Goal: Information Seeking & Learning: Learn about a topic

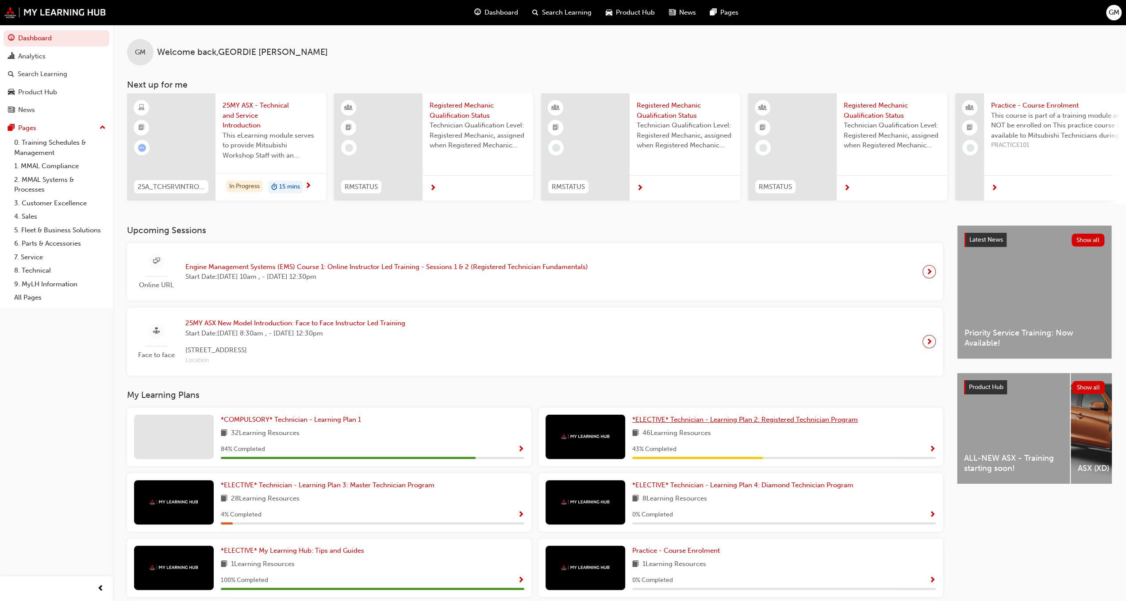
click at [642, 423] on span "*ELECTIVE* Technician - Learning Plan 2: Registered Technician Program" at bounding box center [745, 419] width 226 height 8
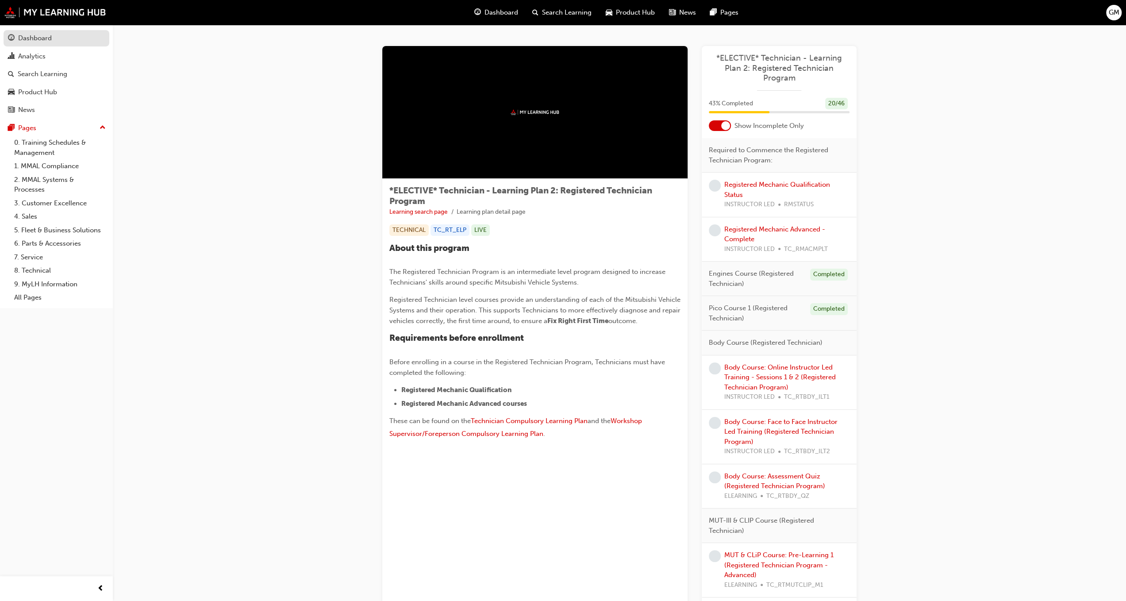
click at [24, 34] on div "Dashboard" at bounding box center [35, 38] width 34 height 10
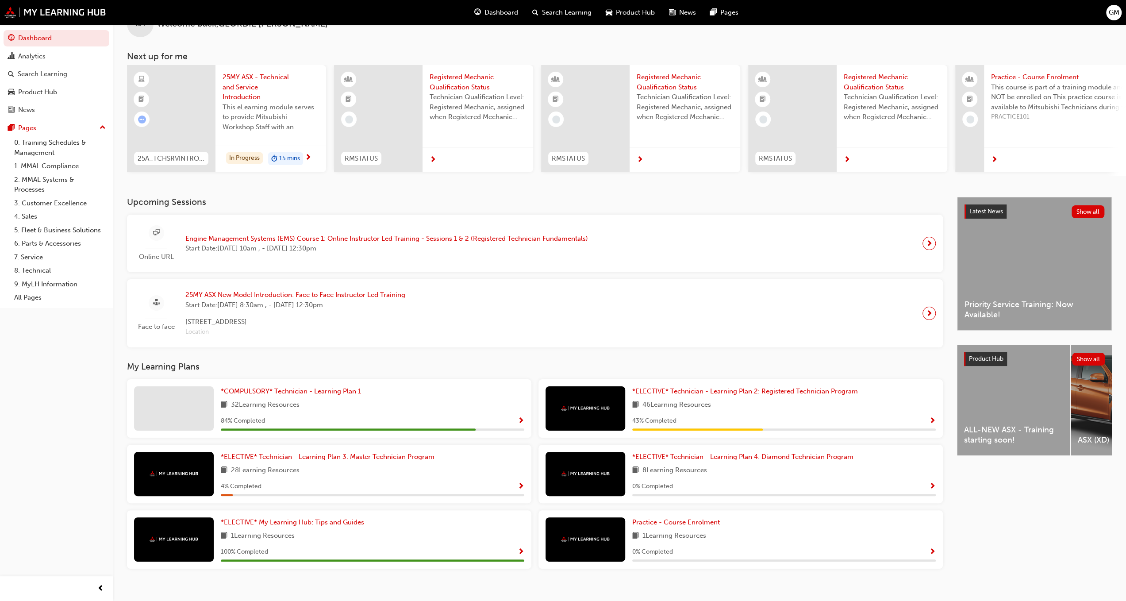
scroll to position [42, 0]
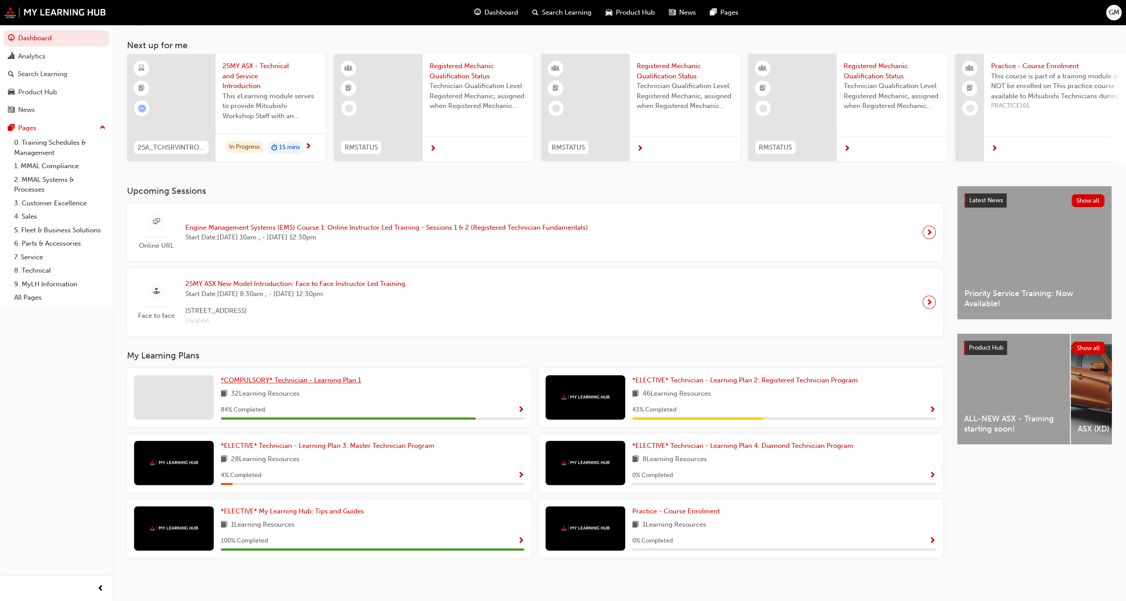
click at [332, 383] on span "*COMPULSORY* Technician - Learning Plan 1" at bounding box center [291, 380] width 140 height 8
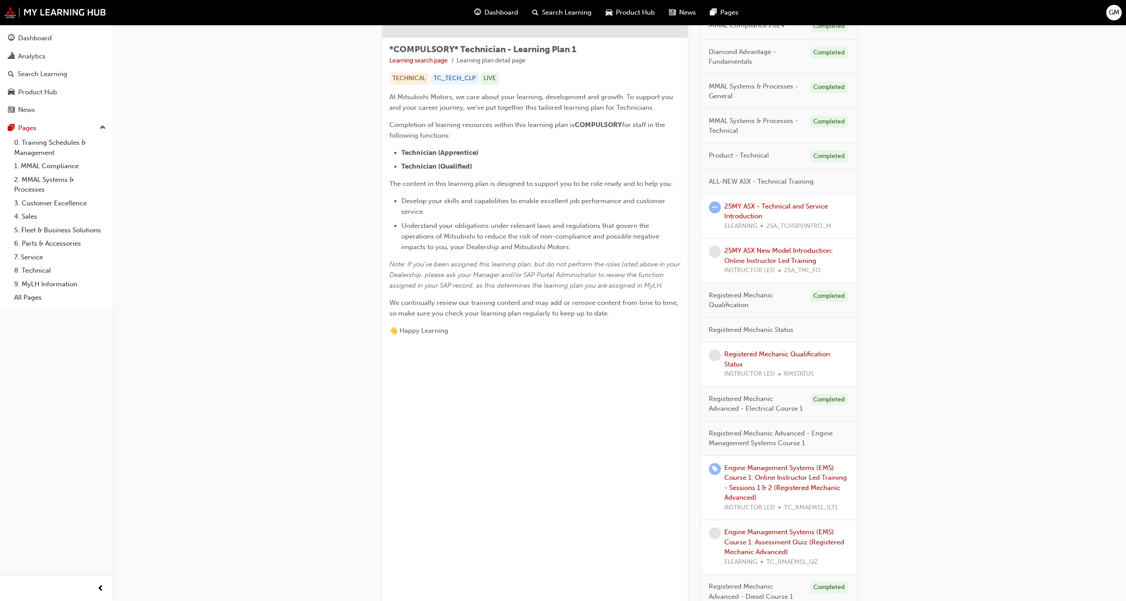
scroll to position [221, 0]
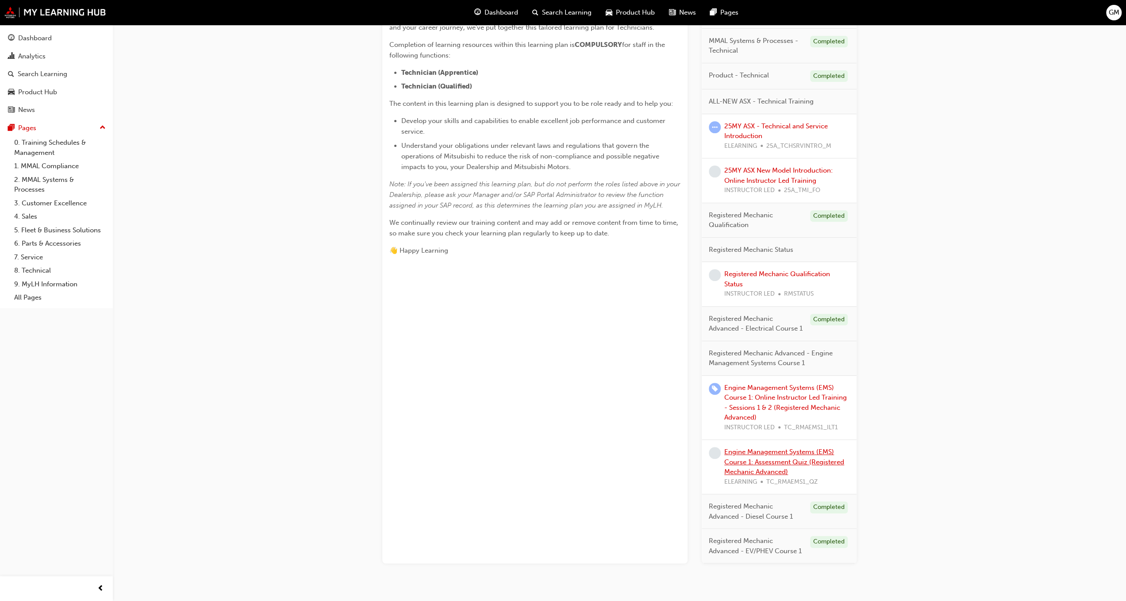
click at [760, 453] on link "Engine Management Systems (EMS) Course 1: Assessment Quiz (Registered Mechanic …" at bounding box center [784, 462] width 120 height 28
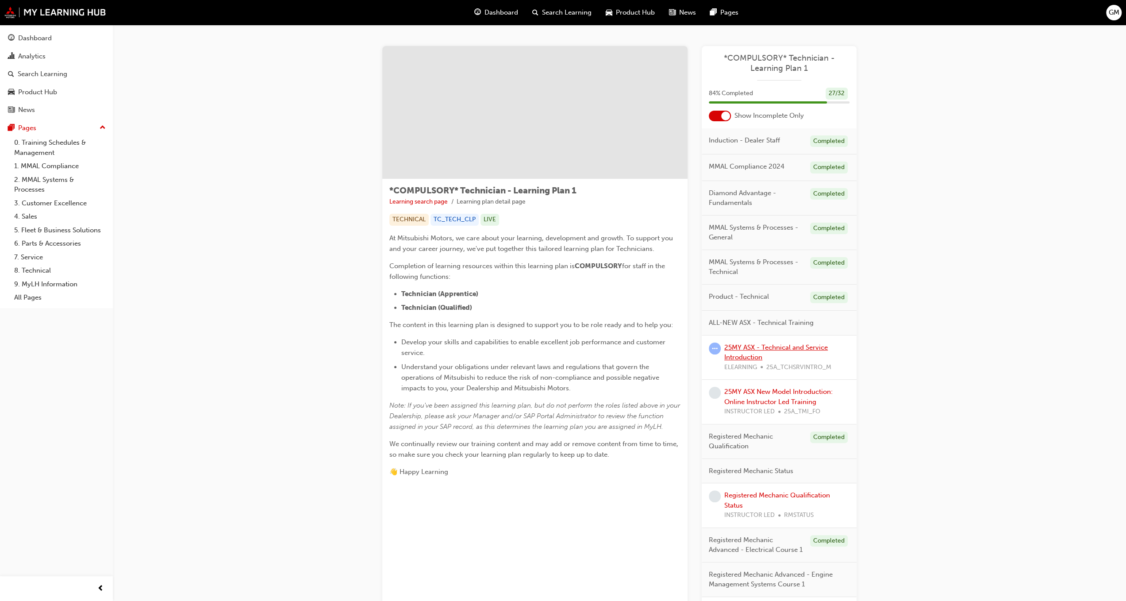
click at [746, 348] on link "25MY ASX - Technical and Service Introduction" at bounding box center [776, 352] width 104 height 18
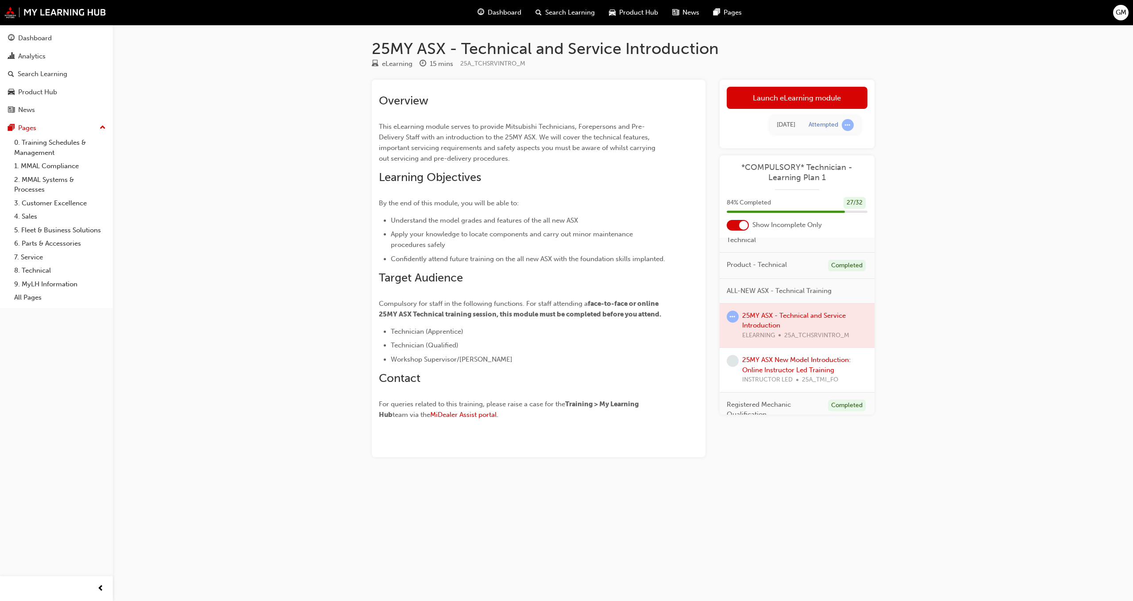
scroll to position [133, 0]
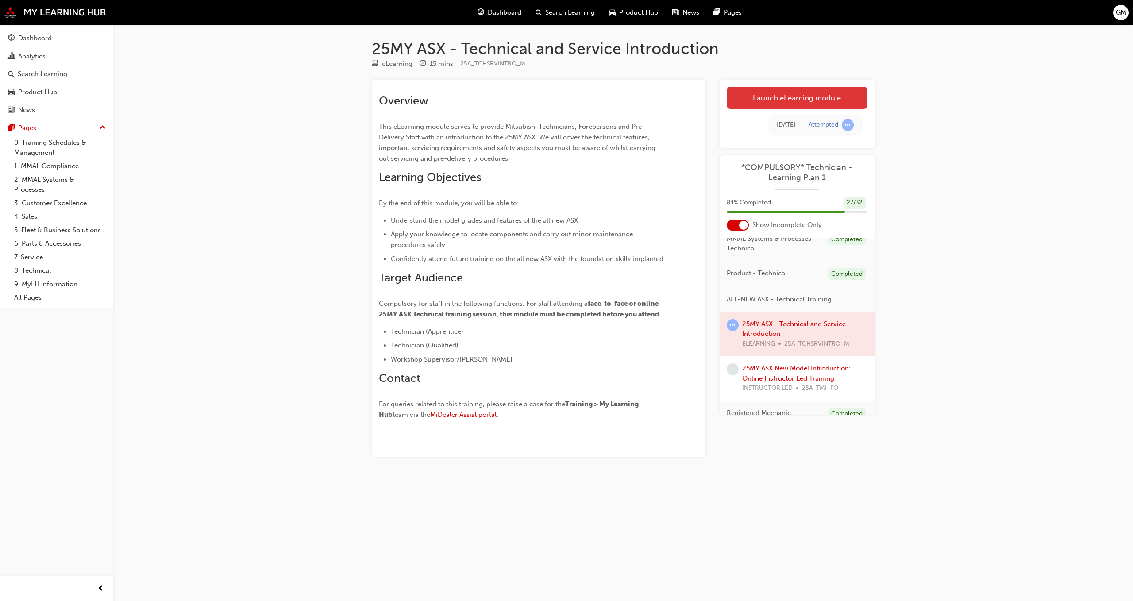
click at [774, 100] on link "Launch eLearning module" at bounding box center [797, 98] width 141 height 22
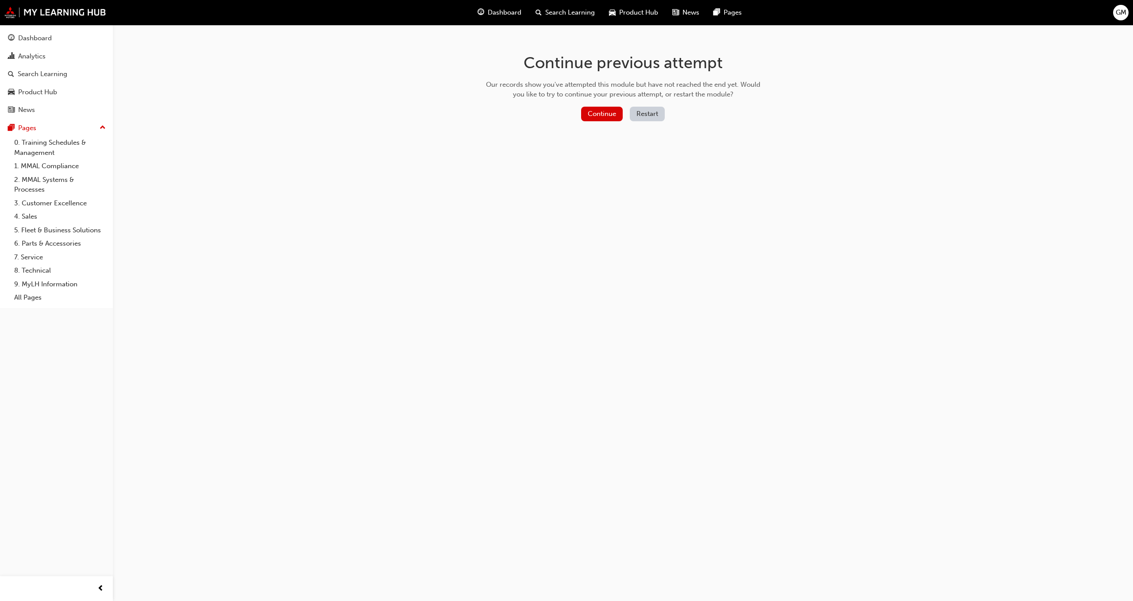
click at [596, 104] on div "Continue previous attempt Our records show you've attempted this module but hav…" at bounding box center [623, 89] width 288 height 128
click at [604, 110] on button "Continue" at bounding box center [602, 114] width 42 height 15
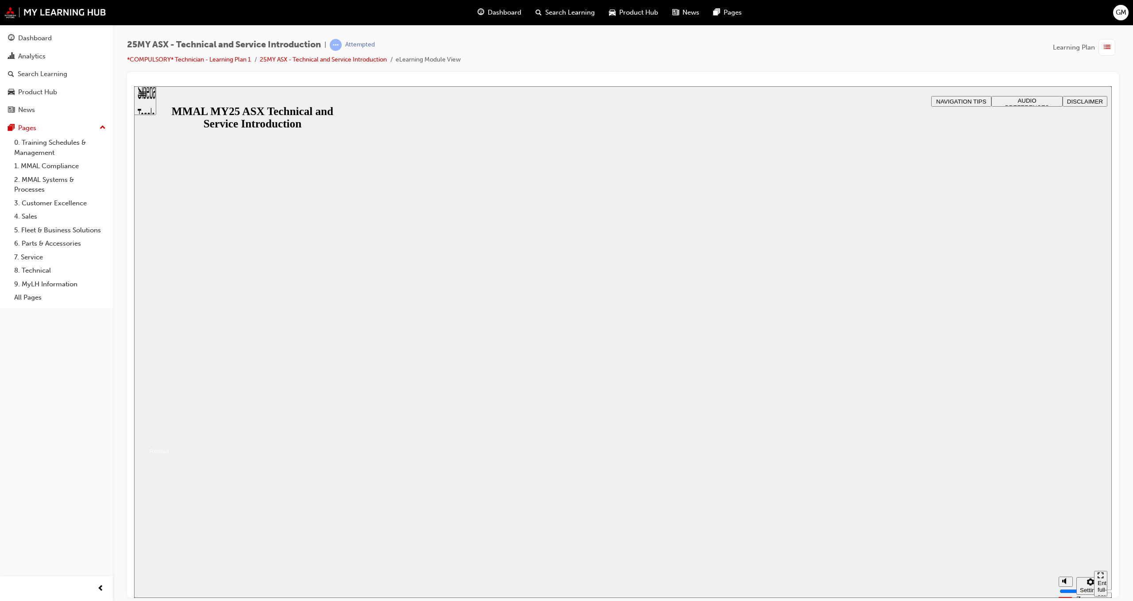
click at [622, 403] on div "MMAL MY25 ASX Technical and Service Introduction MMAL MY25 ASX Technical and Se…" at bounding box center [622, 430] width 977 height 54
click at [169, 435] on button "Resume" at bounding box center [151, 441] width 35 height 12
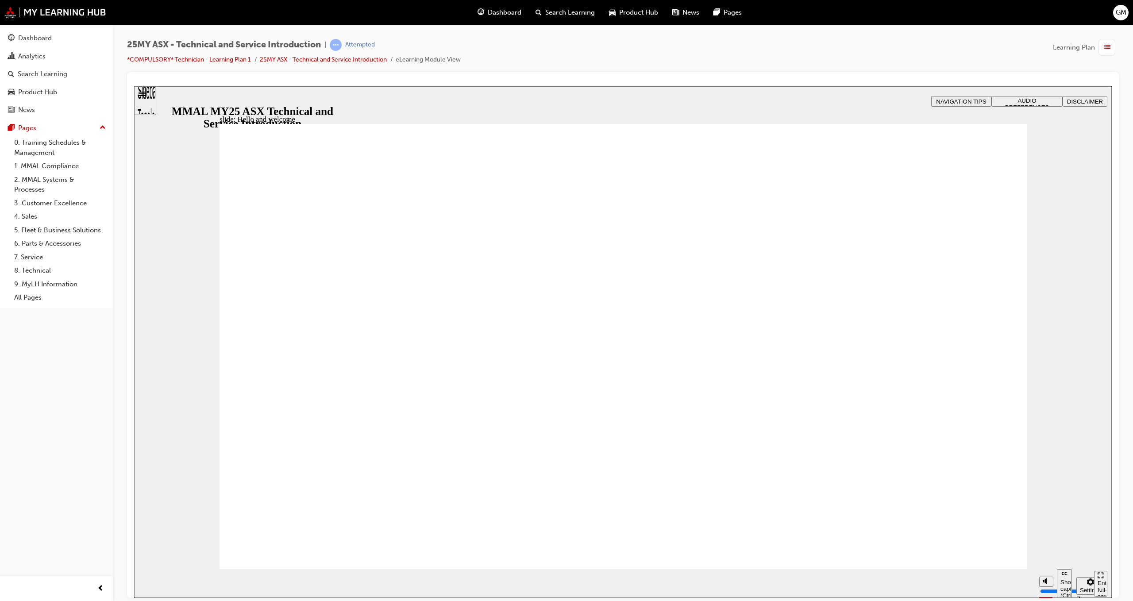
click at [1005, 100] on span "AUDIO PREFERENCES" at bounding box center [1027, 103] width 44 height 13
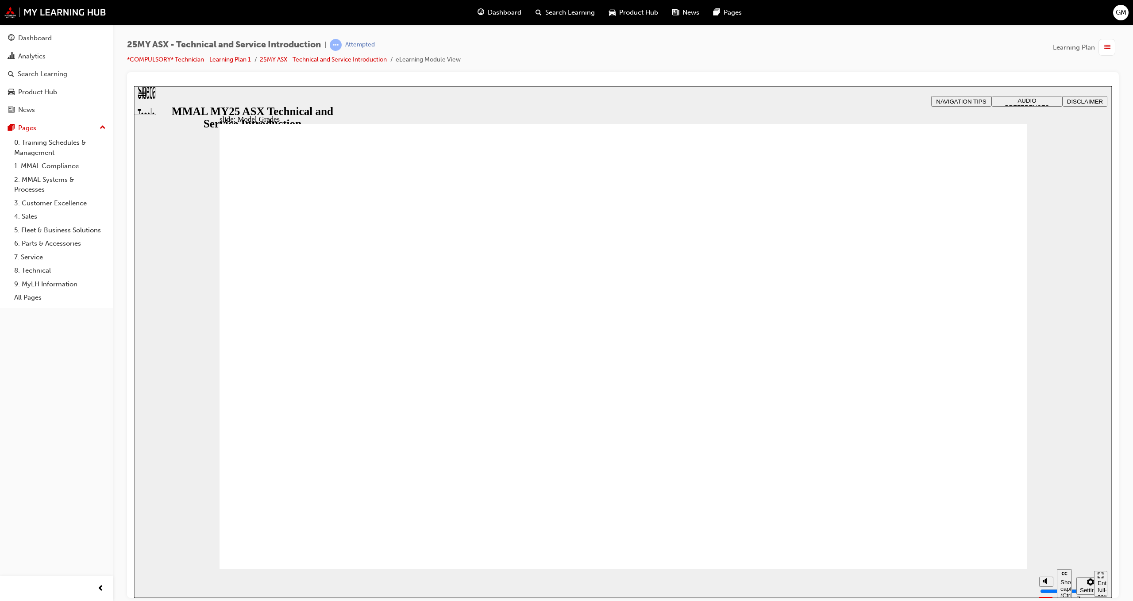
drag, startPoint x: 1009, startPoint y: 131, endPoint x: 1002, endPoint y: 137, distance: 9.1
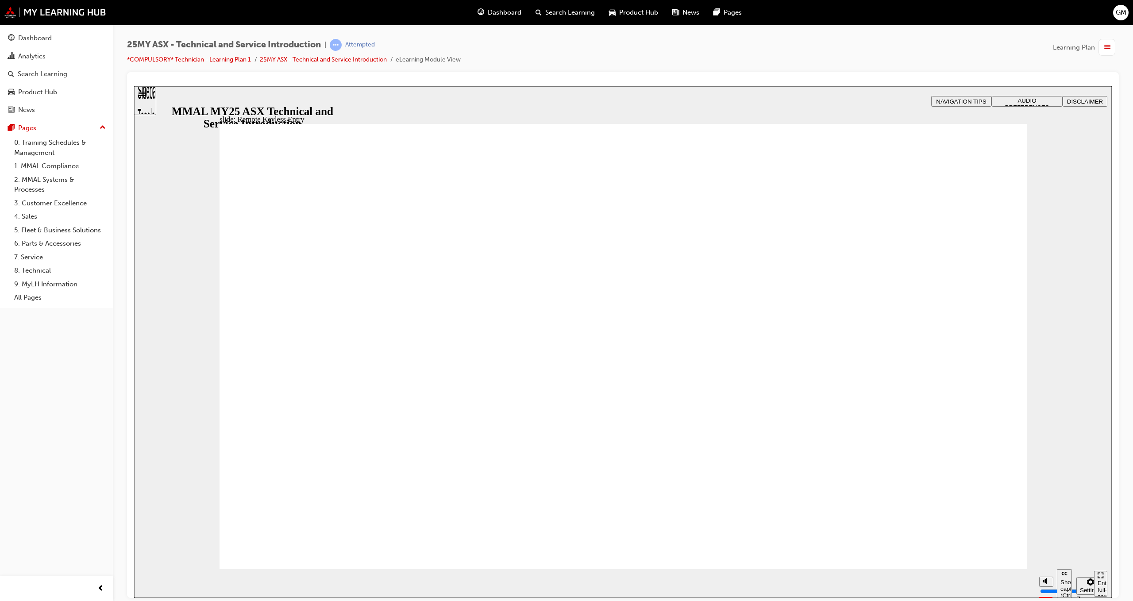
type input "21"
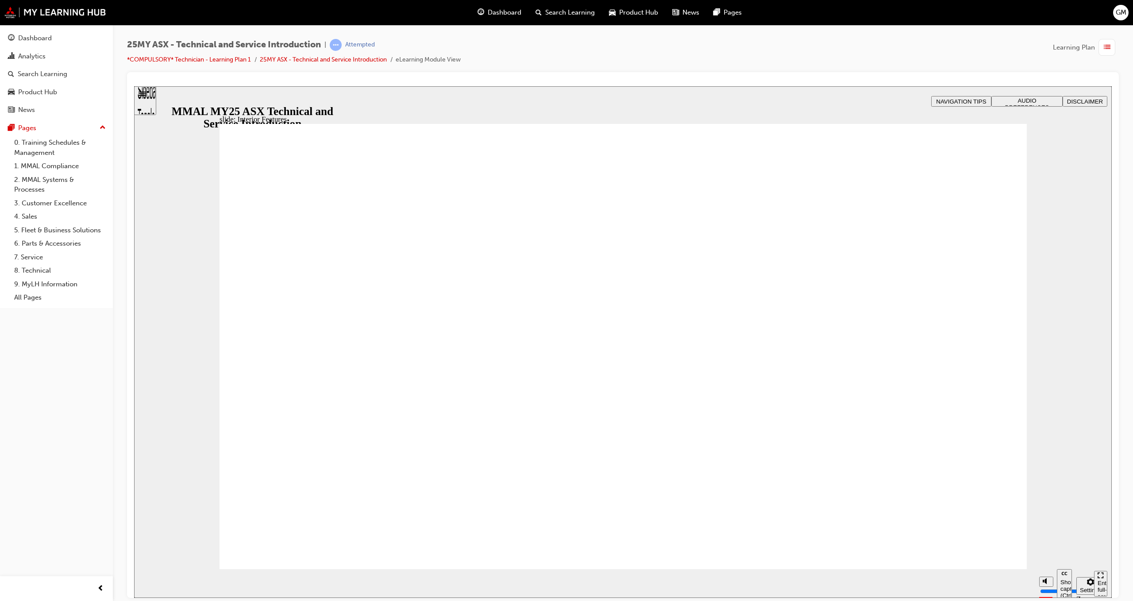
type input "17"
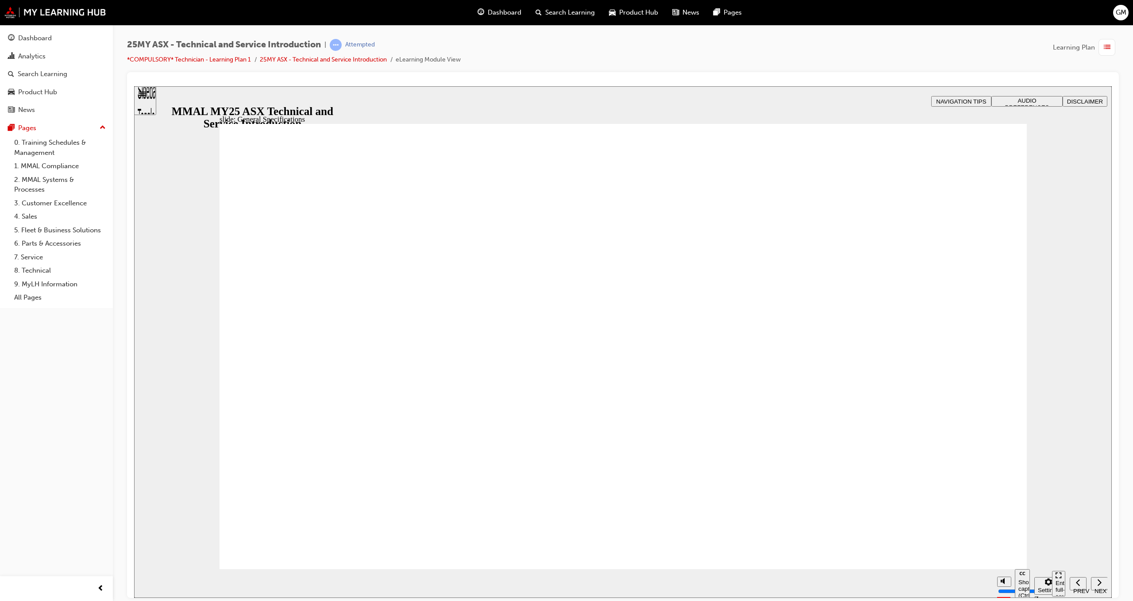
drag, startPoint x: 1017, startPoint y: 211, endPoint x: 1012, endPoint y: 212, distance: 5.6
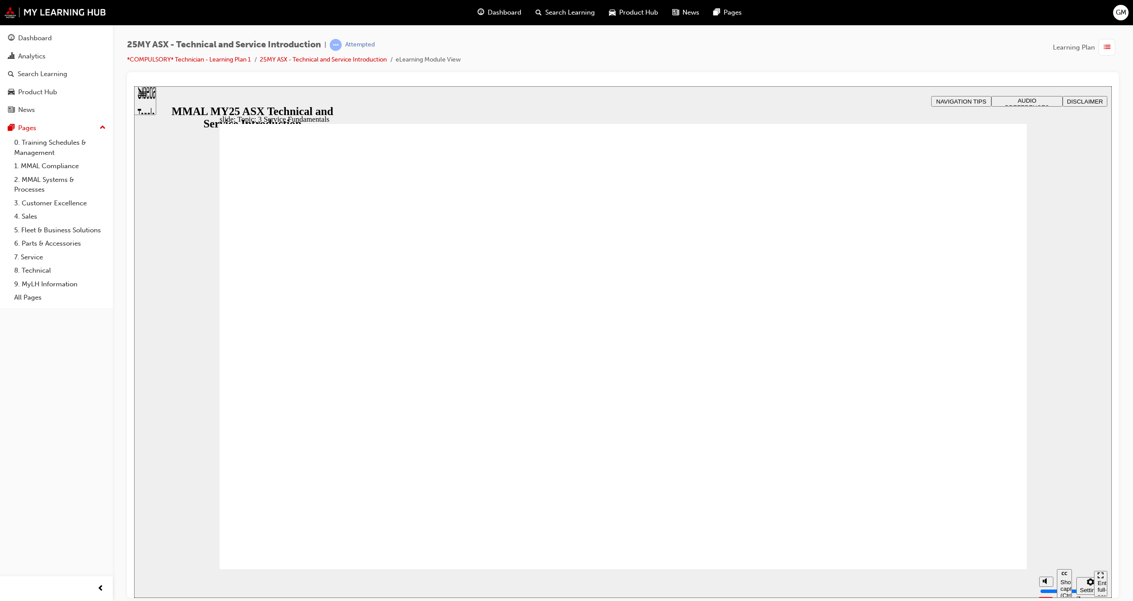
drag, startPoint x: 808, startPoint y: 245, endPoint x: 804, endPoint y: 258, distance: 14.0
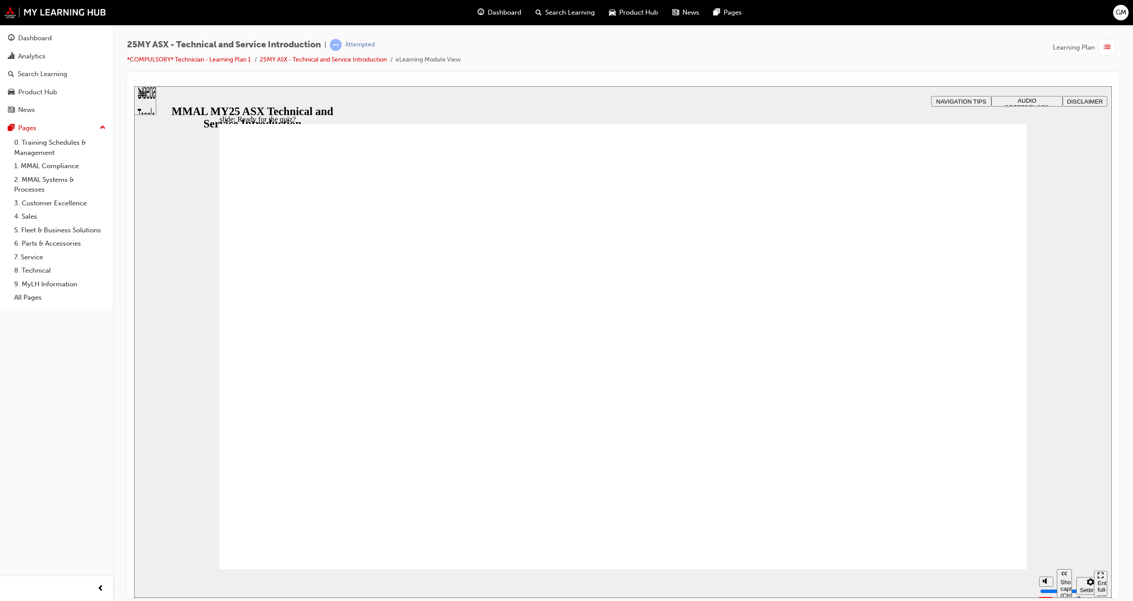
radio input "true"
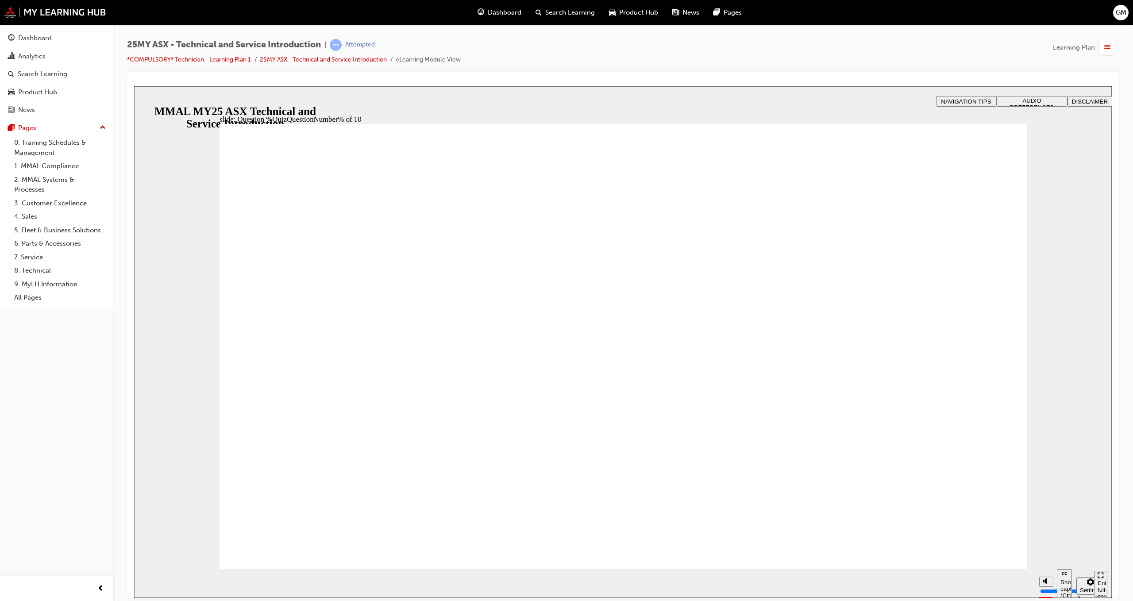
radio input "true"
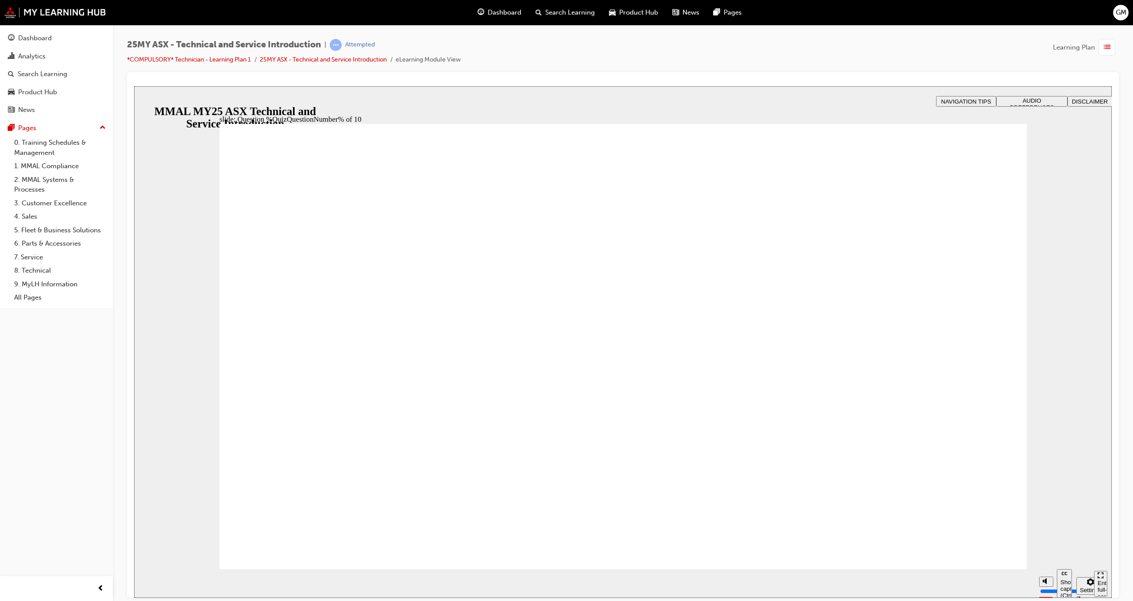
radio input "true"
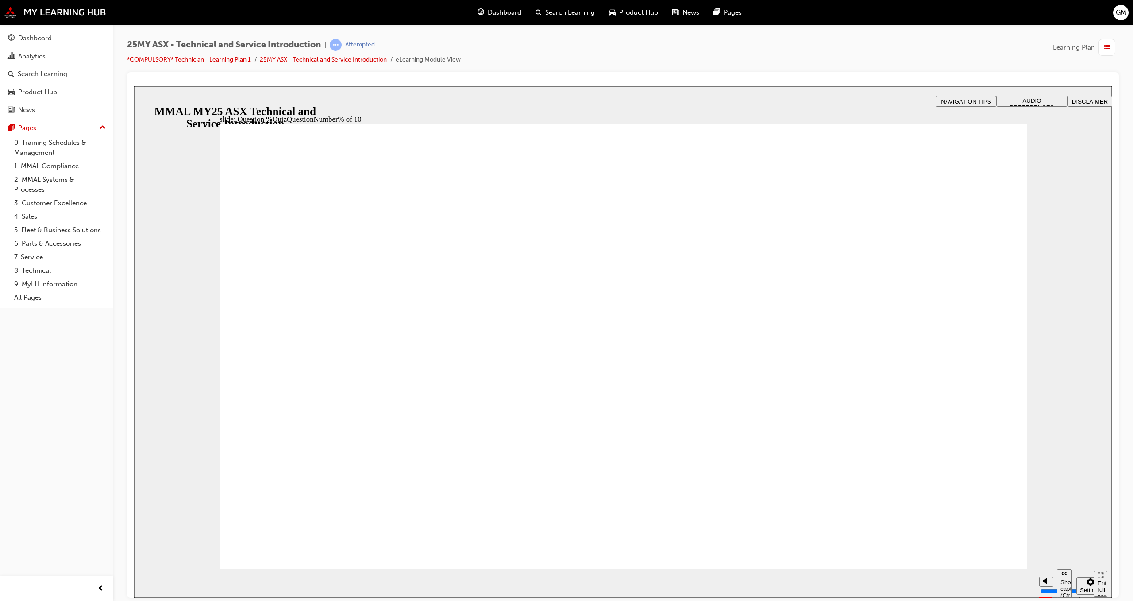
radio input "true"
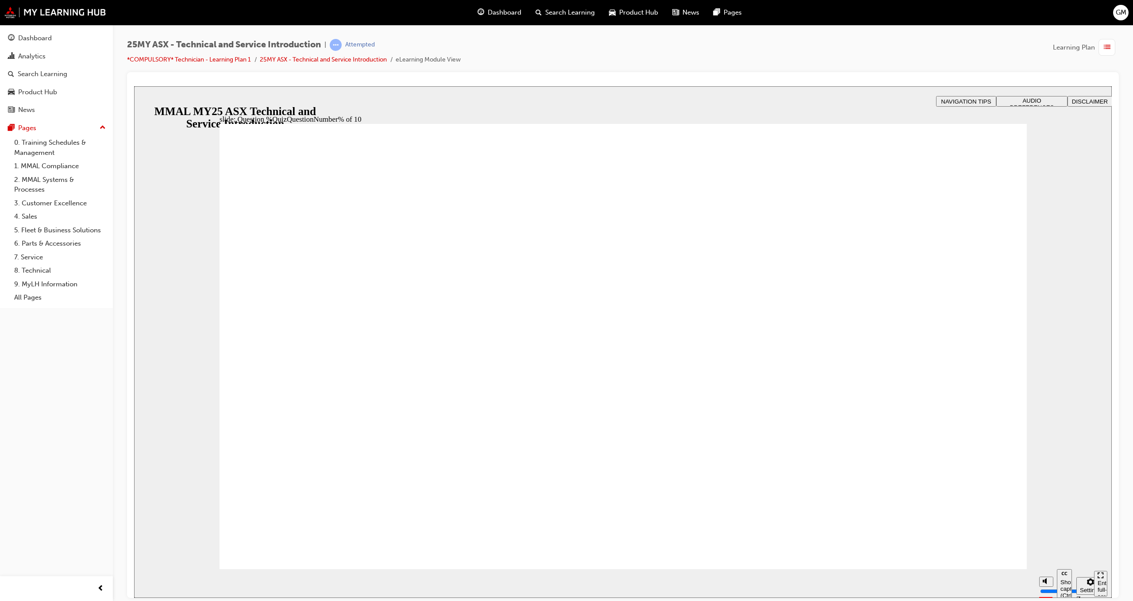
radio input "true"
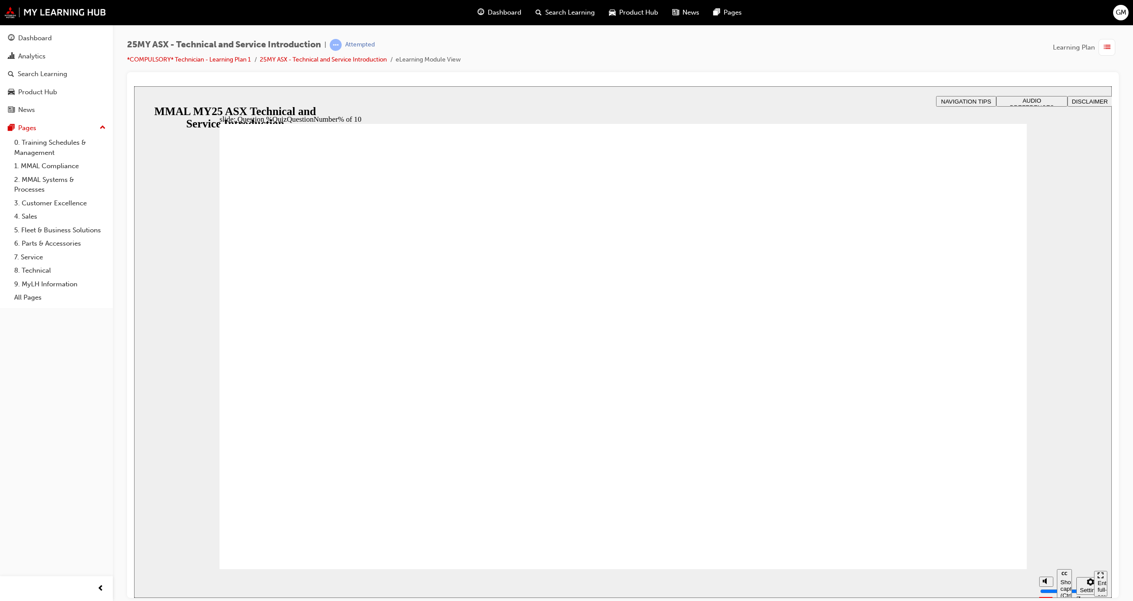
drag, startPoint x: 592, startPoint y: 492, endPoint x: 619, endPoint y: 485, distance: 26.9
radio input "true"
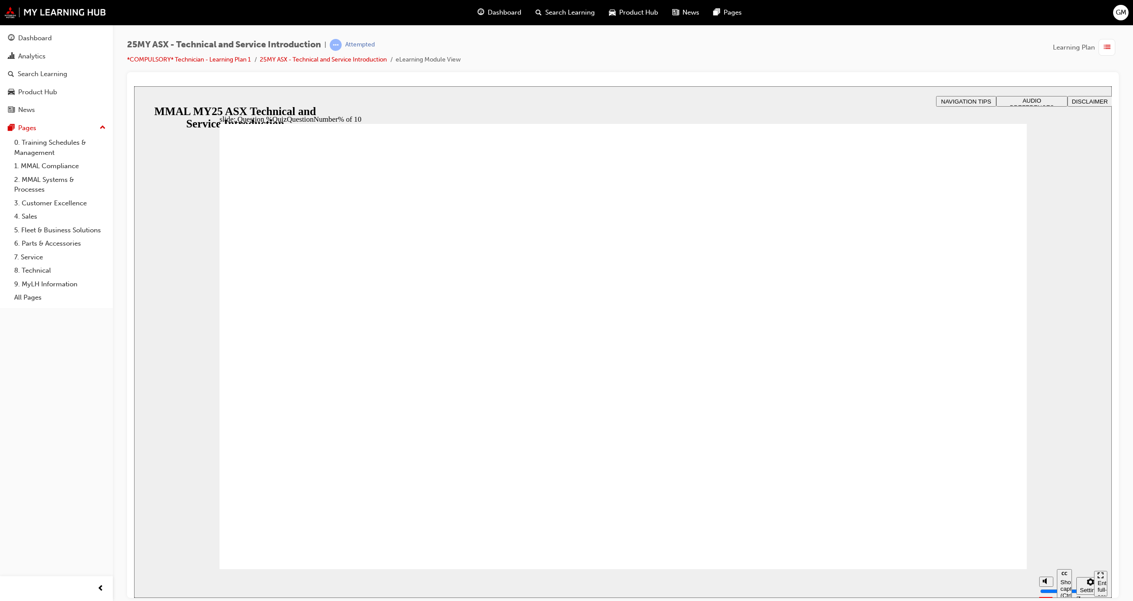
radio input "true"
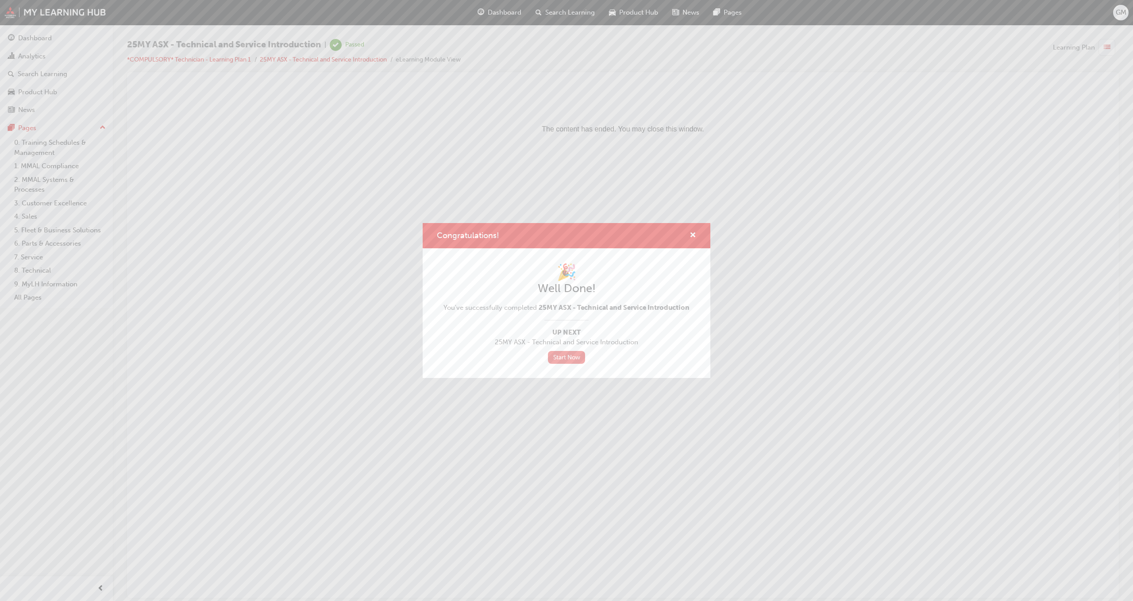
click at [560, 356] on link "Start Now" at bounding box center [566, 357] width 37 height 13
click at [565, 356] on link "Start Now" at bounding box center [566, 357] width 37 height 13
click at [693, 235] on span "cross-icon" at bounding box center [692, 236] width 7 height 8
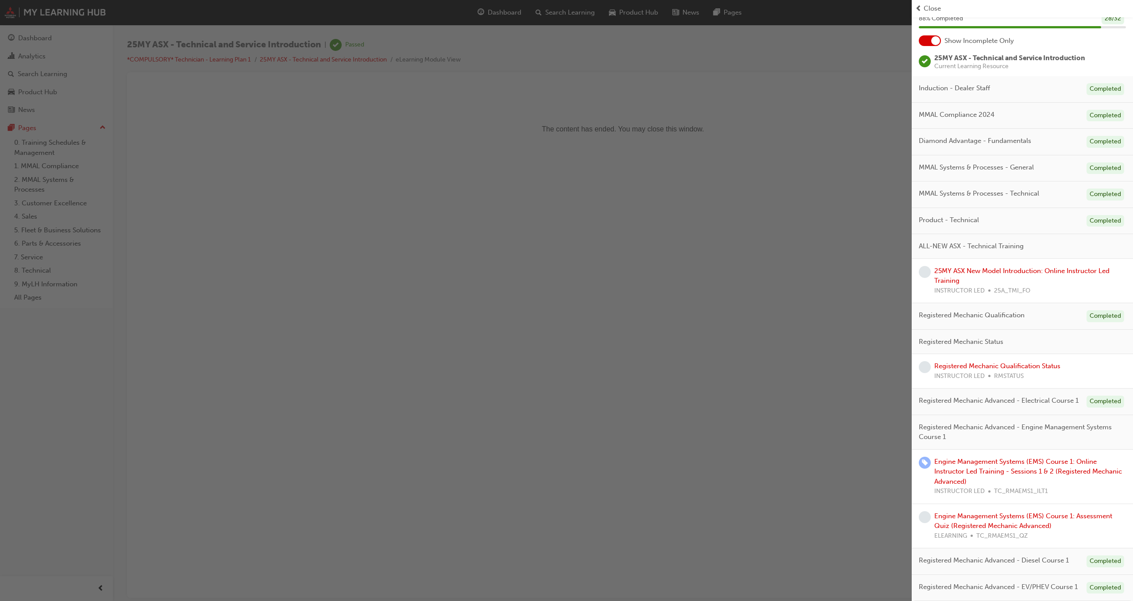
scroll to position [50, 0]
click at [946, 267] on link "25MY ASX New Model Introduction: Online Instructor Led Training" at bounding box center [1021, 276] width 175 height 18
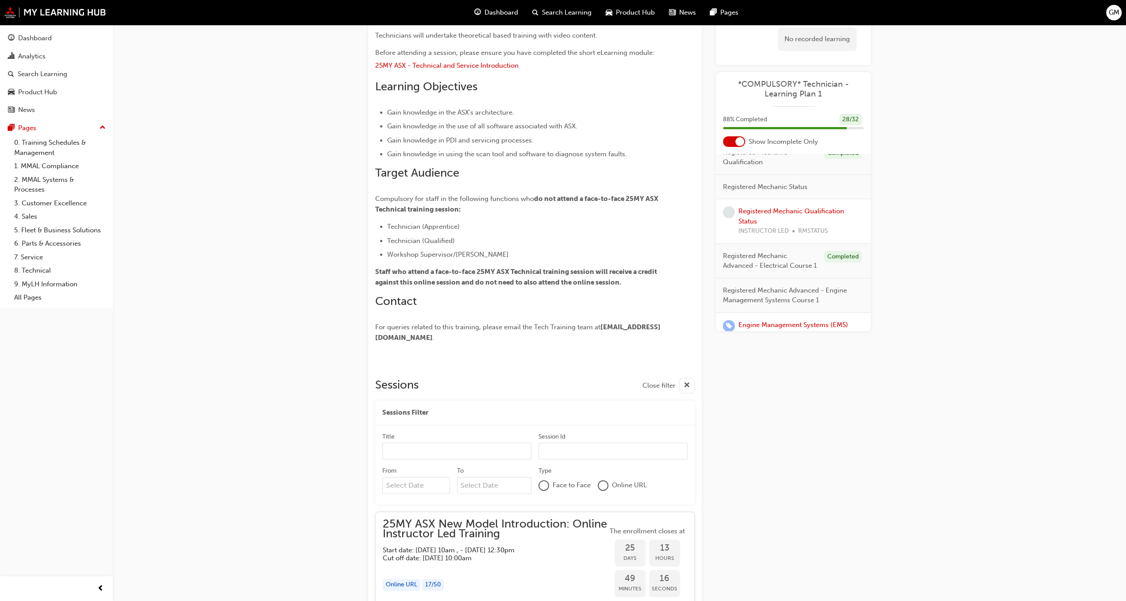
scroll to position [168, 0]
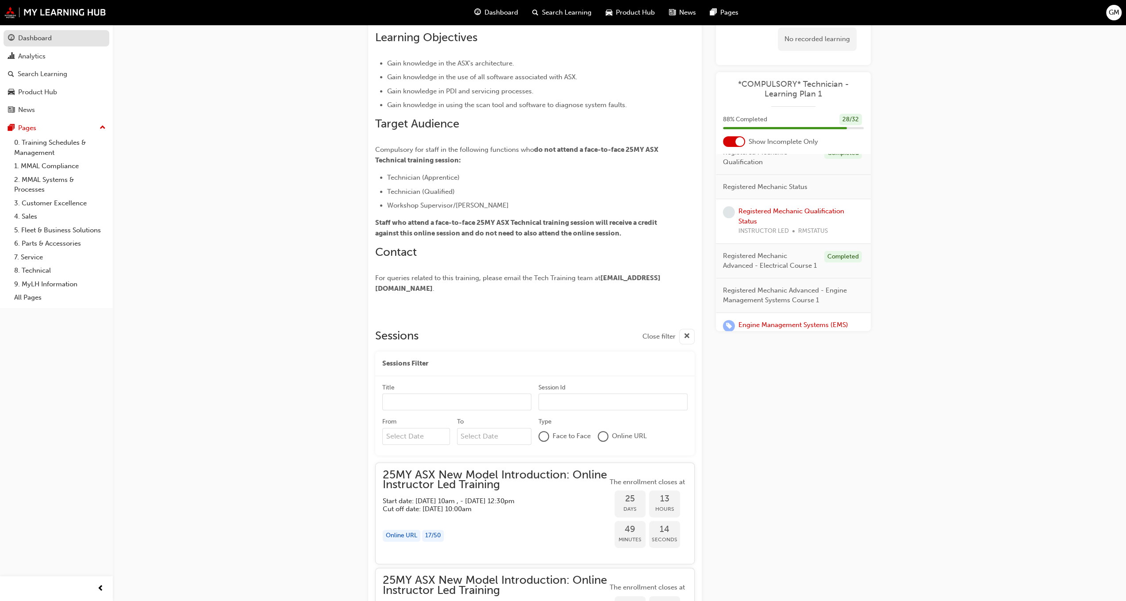
click at [67, 46] on link "Dashboard" at bounding box center [57, 38] width 106 height 16
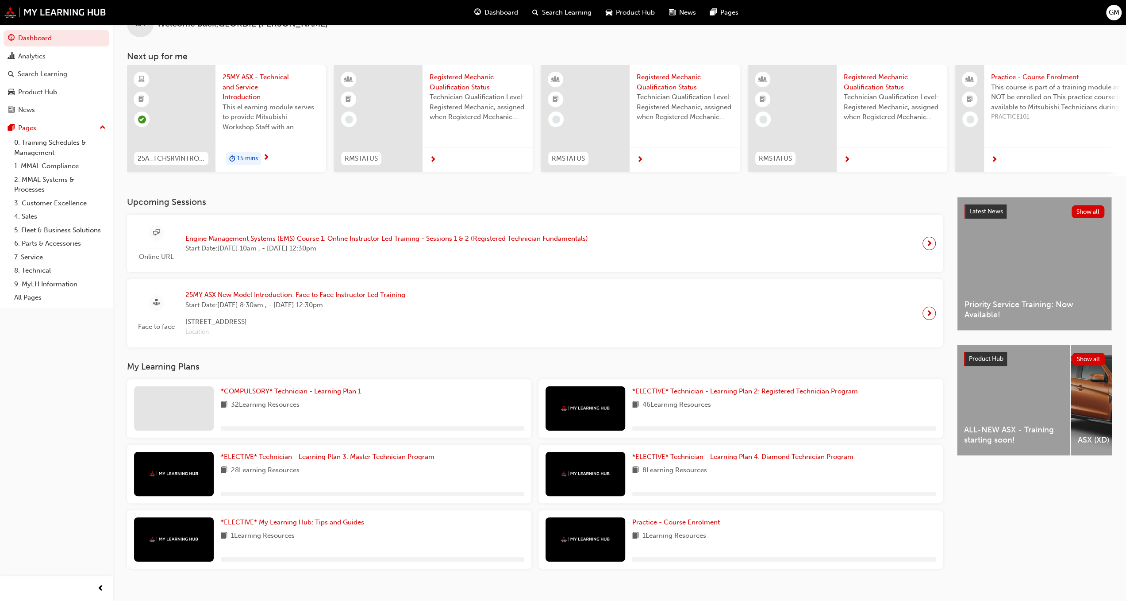
scroll to position [42, 0]
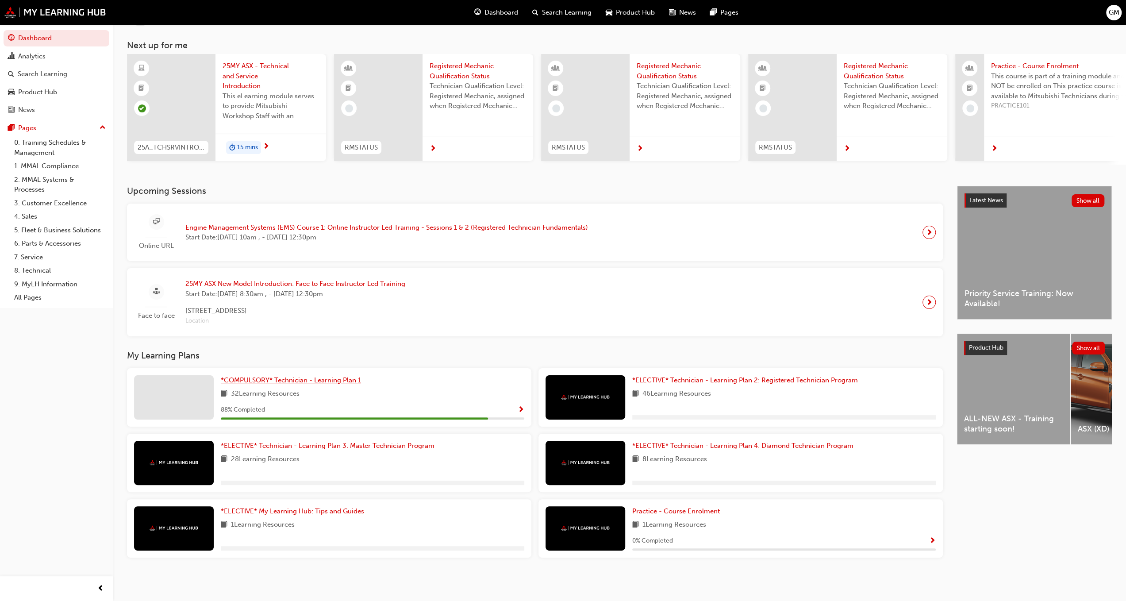
click at [296, 379] on span "*COMPULSORY* Technician - Learning Plan 1" at bounding box center [291, 380] width 140 height 8
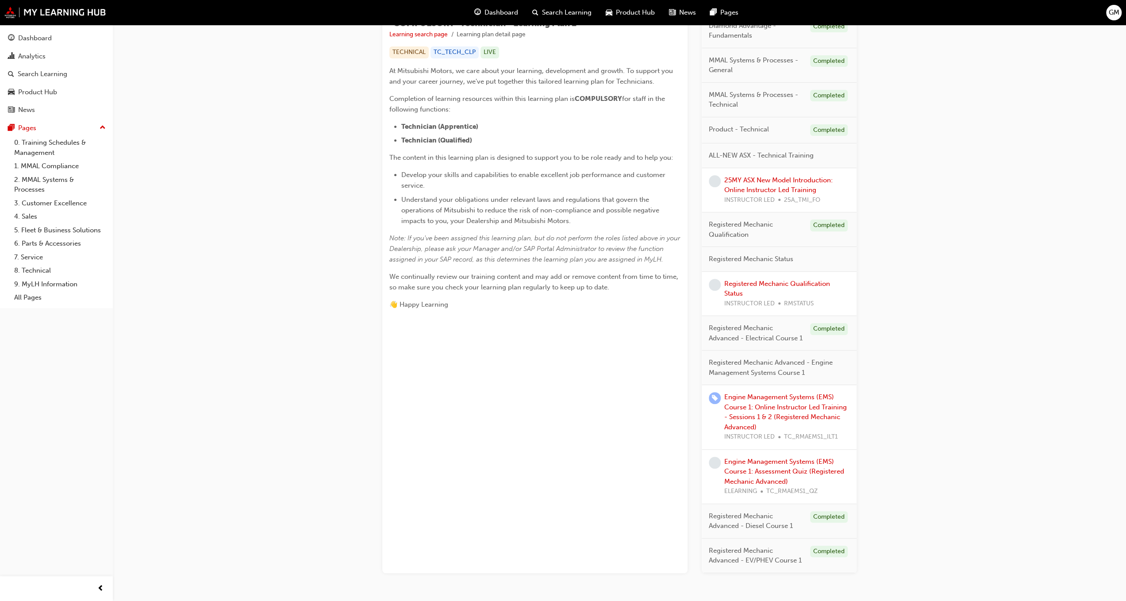
scroll to position [68, 0]
